Goal: Information Seeking & Learning: Find specific fact

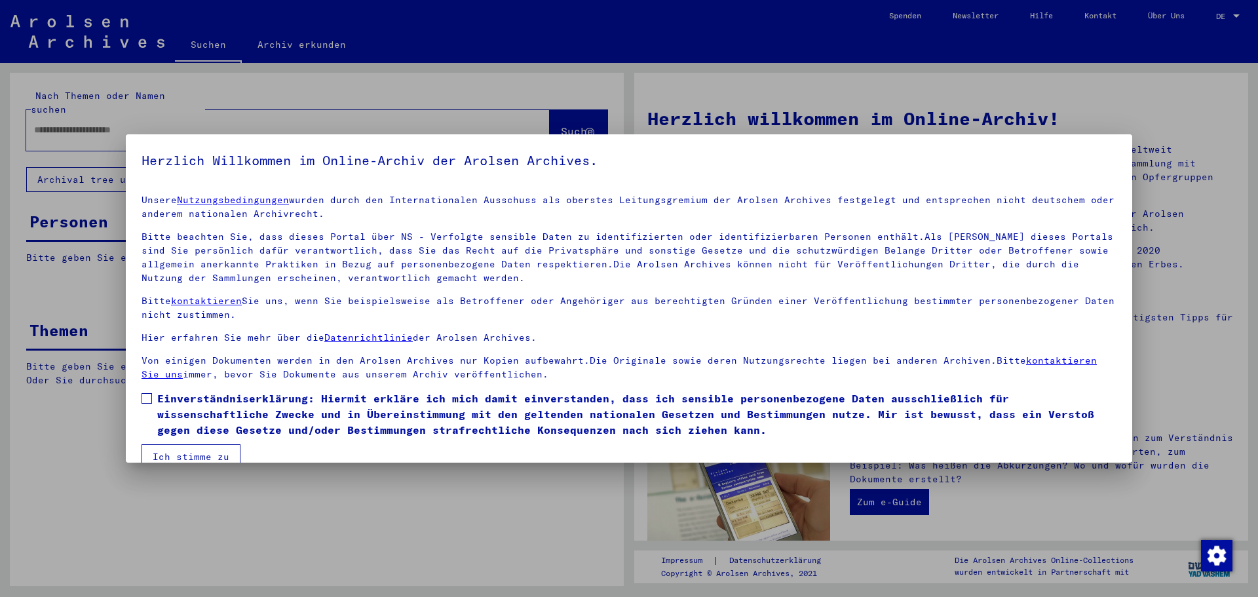
click at [190, 448] on button "Ich stimme zu" at bounding box center [191, 456] width 99 height 25
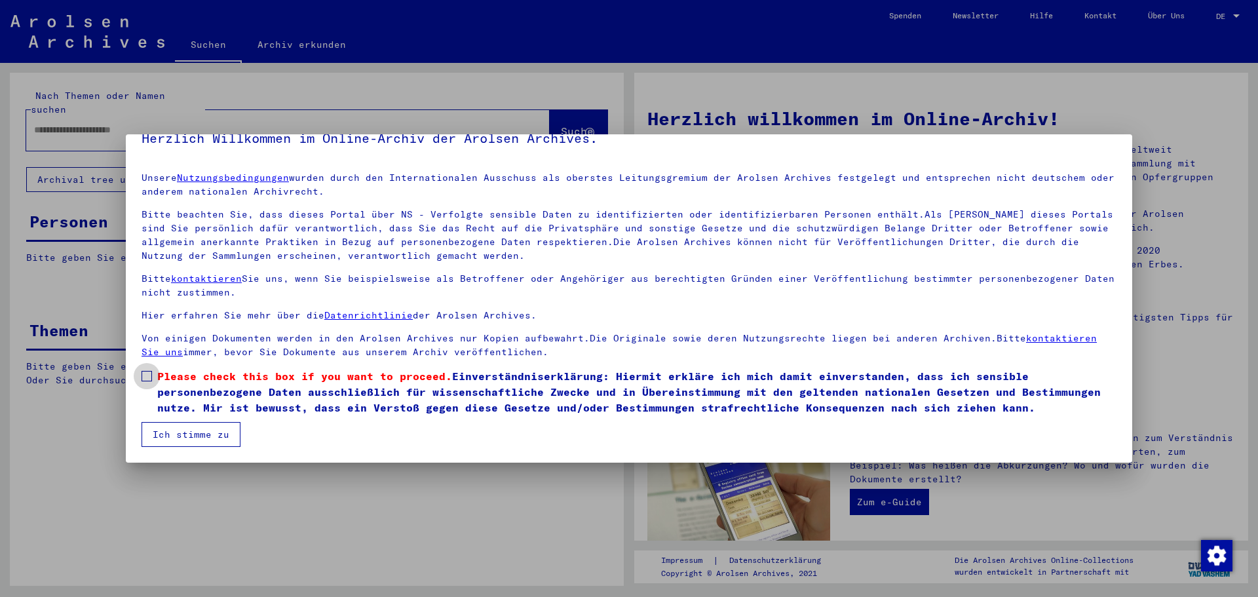
click at [155, 380] on label "Please check this box if you want to proceed. Einverständniserklärung: Hiermit …" at bounding box center [629, 391] width 975 height 47
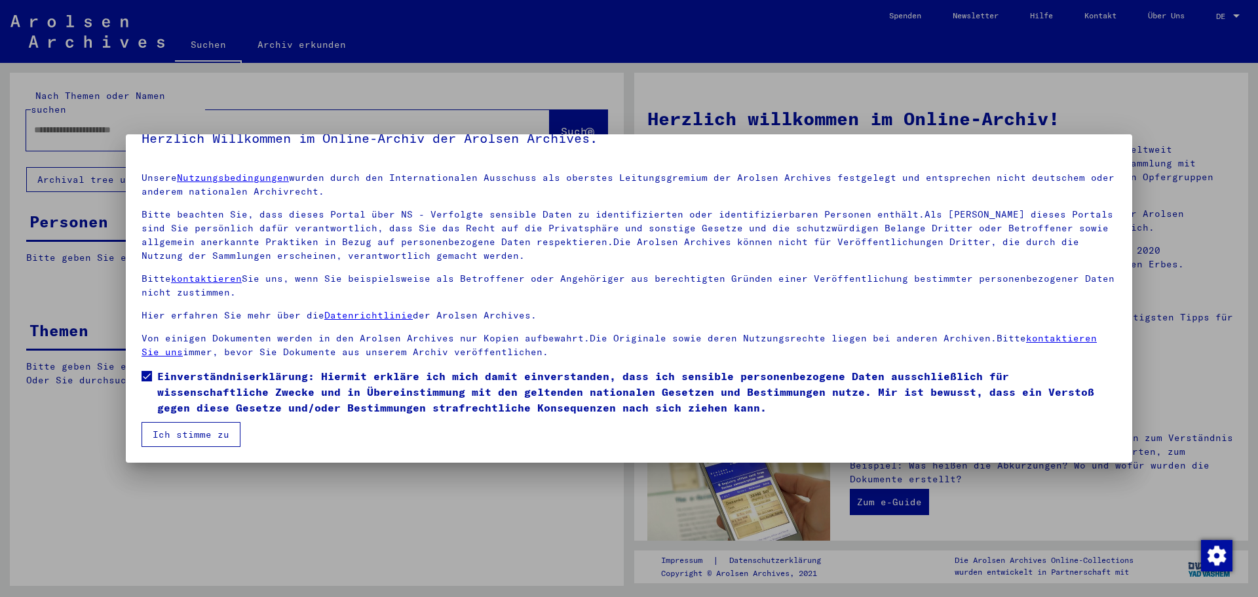
click at [174, 430] on button "Ich stimme zu" at bounding box center [191, 434] width 99 height 25
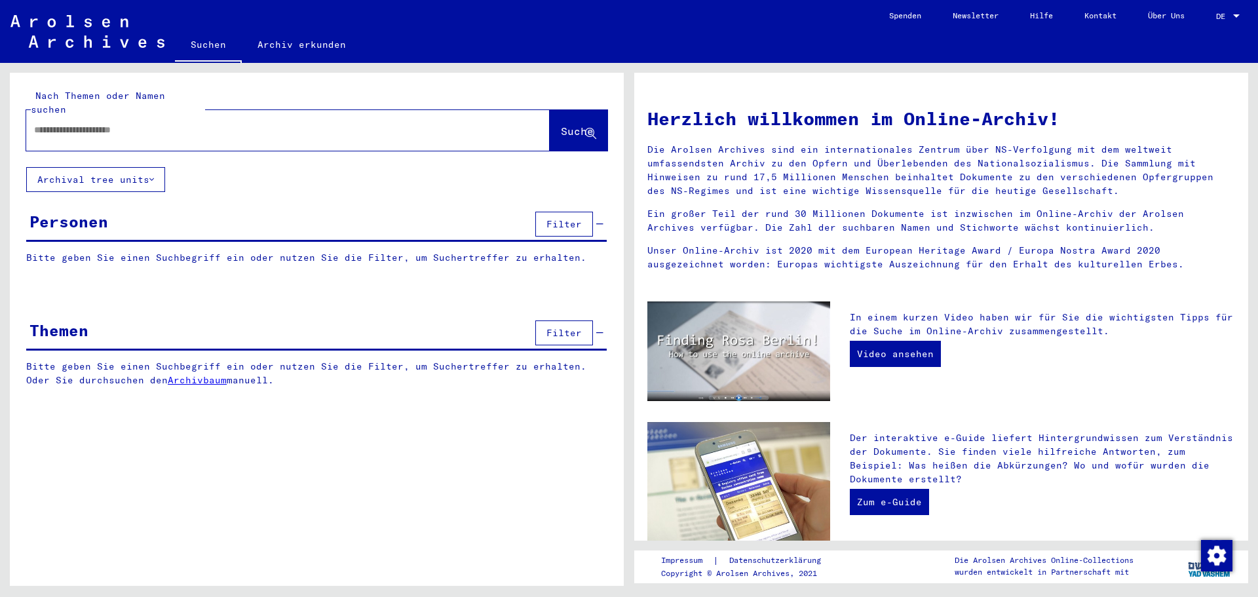
click at [120, 123] on input "text" at bounding box center [272, 130] width 477 height 14
paste input "**********"
type input "**********"
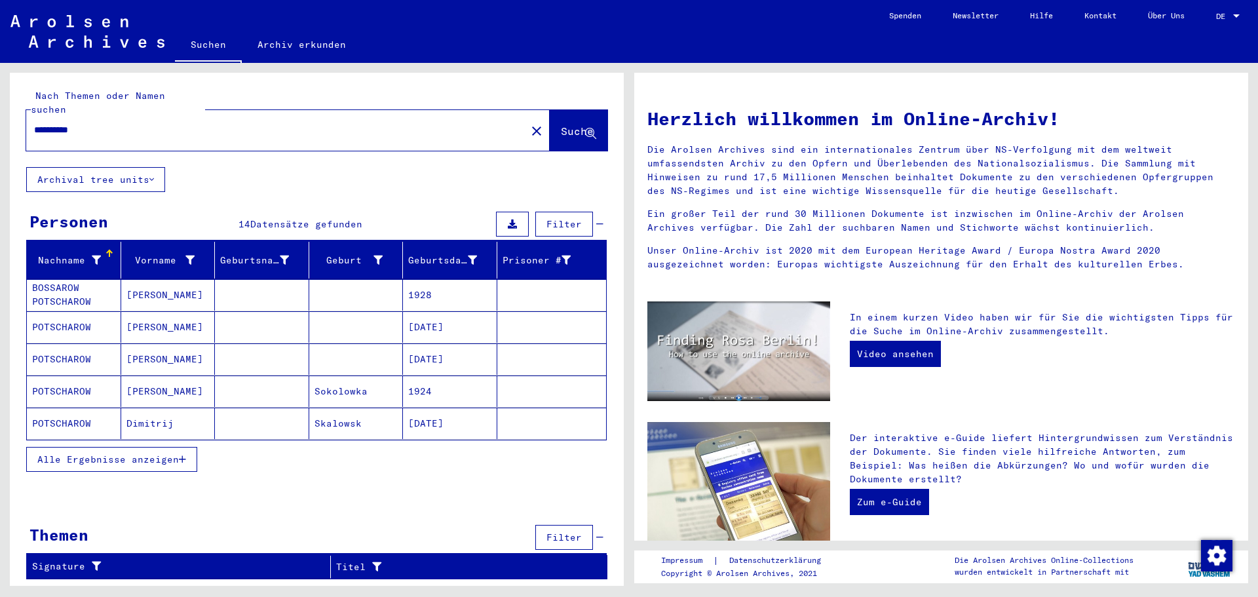
click at [151, 454] on span "Alle Ergebnisse anzeigen" at bounding box center [108, 460] width 142 height 12
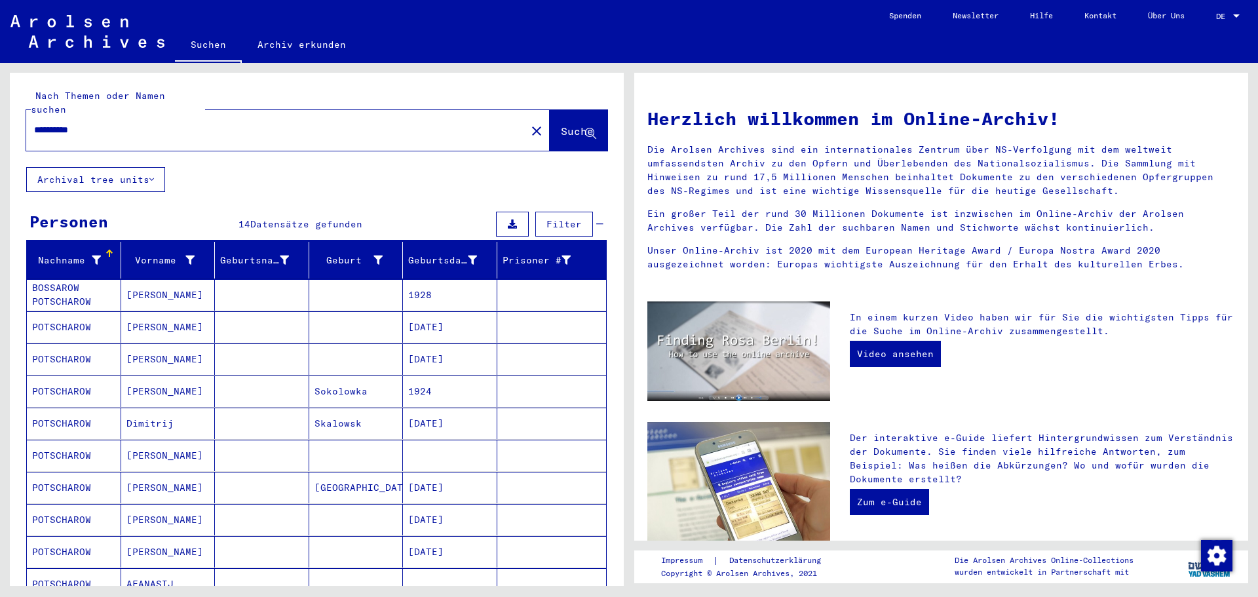
click at [229, 313] on mat-cell at bounding box center [262, 326] width 94 height 31
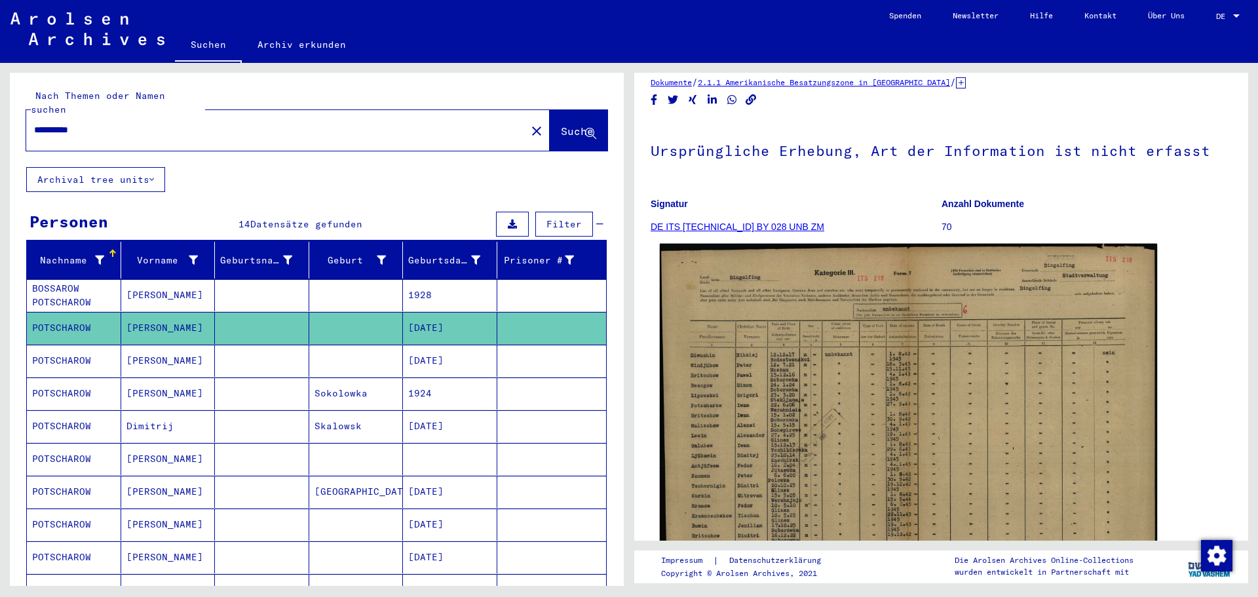
scroll to position [197, 0]
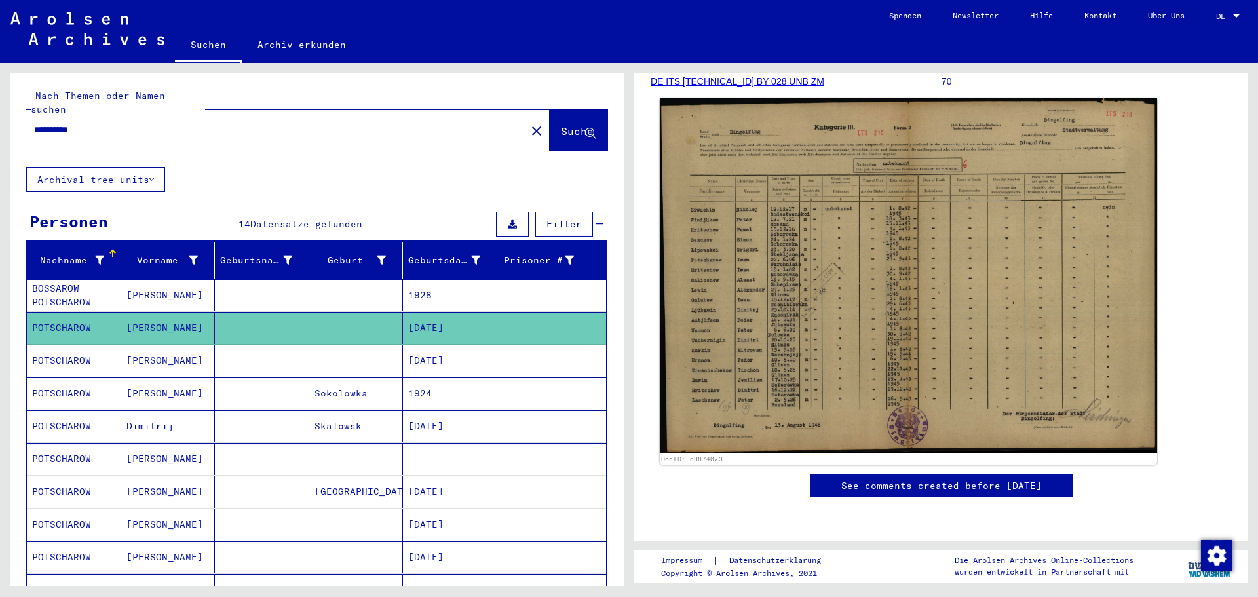
click at [787, 257] on img at bounding box center [908, 275] width 497 height 355
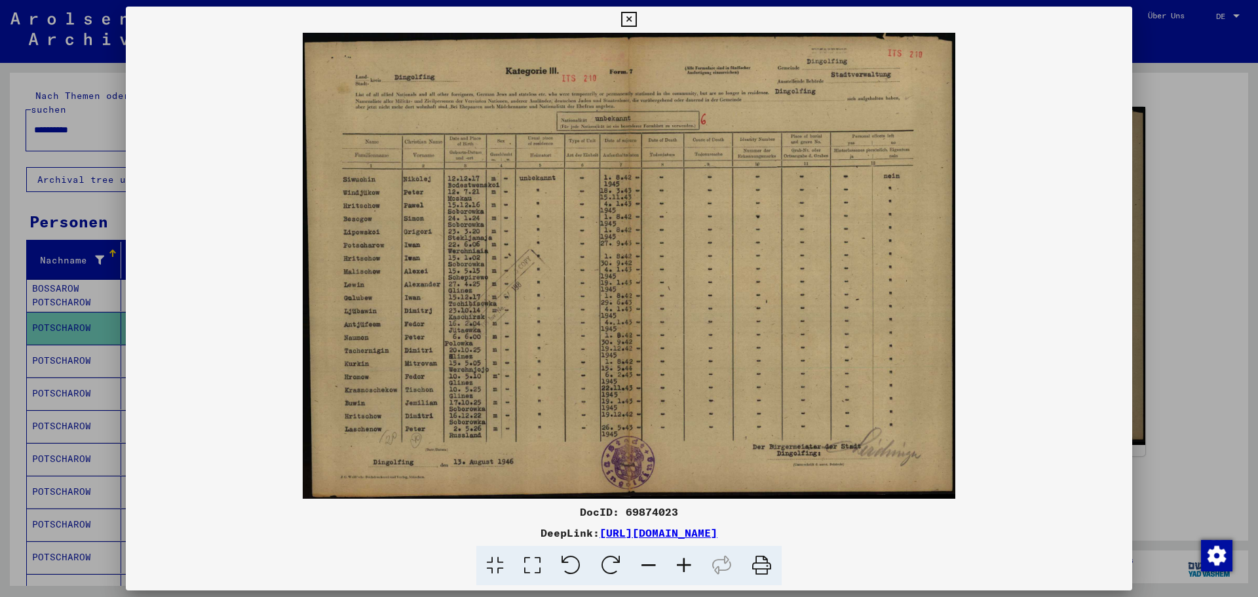
click at [1182, 275] on div at bounding box center [629, 298] width 1258 height 597
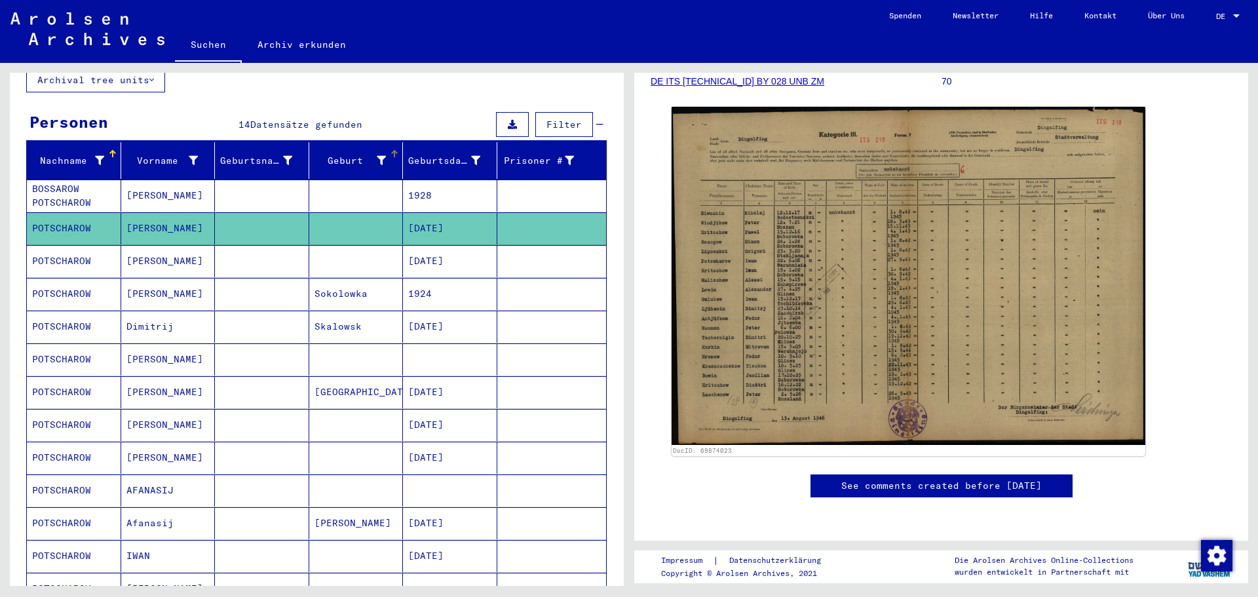
scroll to position [131, 0]
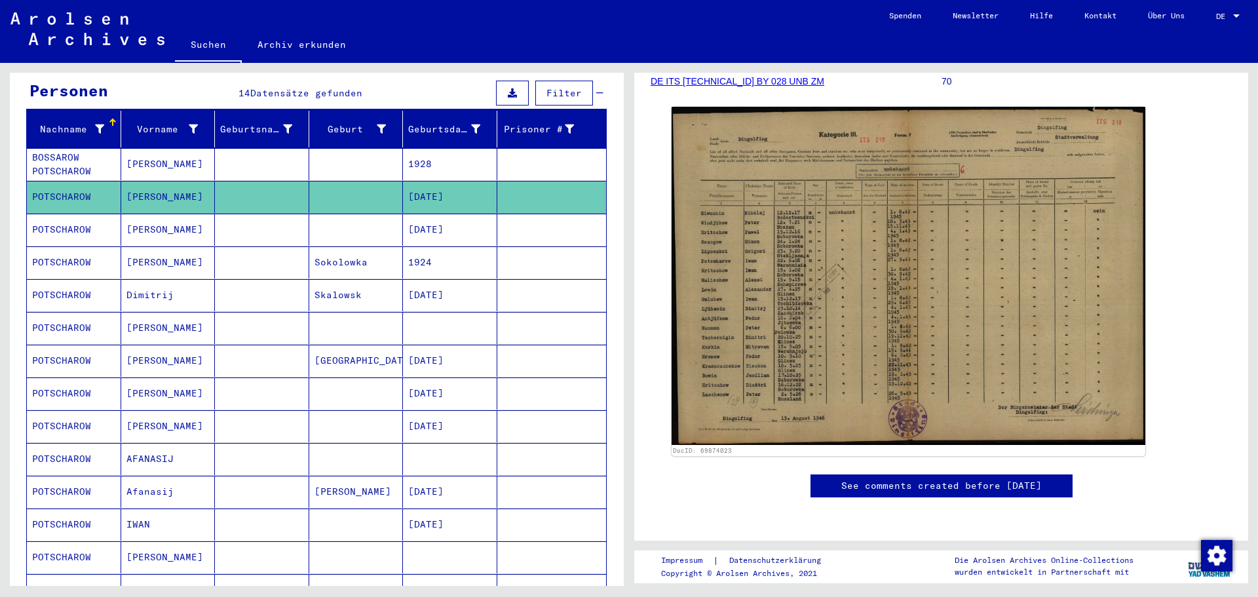
click at [142, 312] on mat-cell "[PERSON_NAME]" at bounding box center [168, 328] width 94 height 32
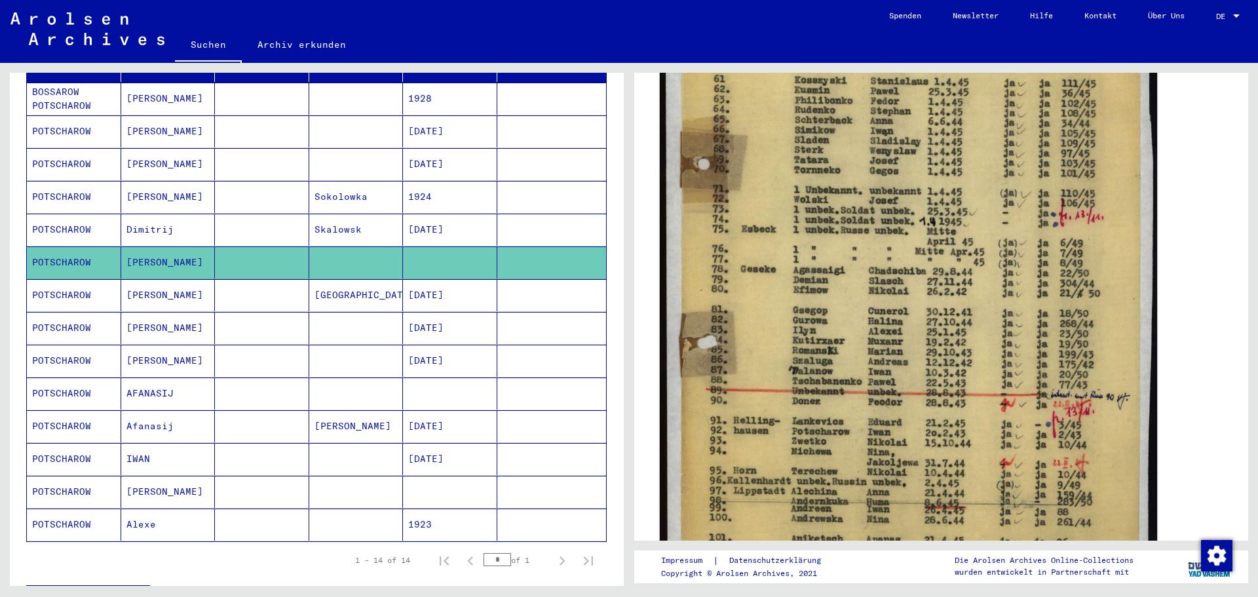
scroll to position [459, 0]
